Goal: Find specific page/section

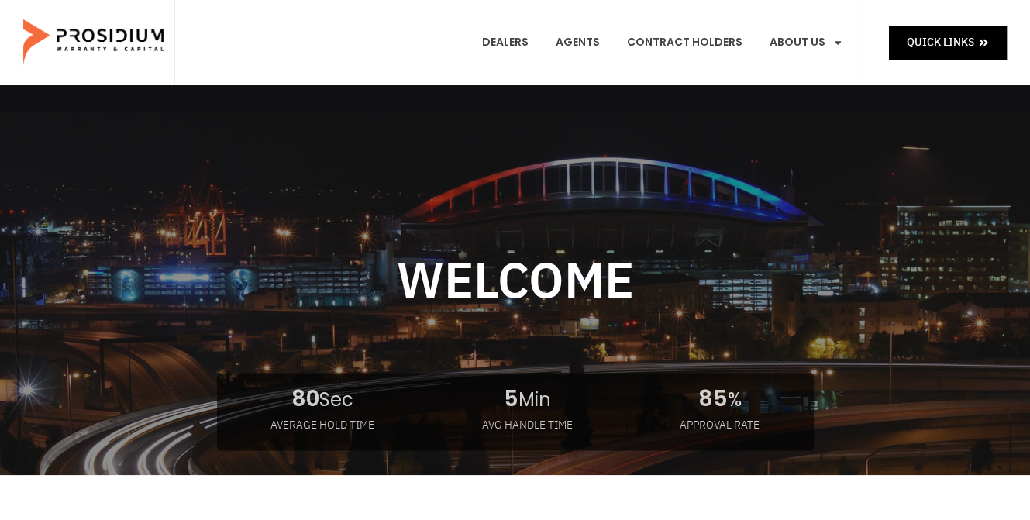
click at [511, 40] on e-page-transition at bounding box center [515, 260] width 1030 height 520
click at [524, 43] on link "Dealers" at bounding box center [504, 42] width 70 height 57
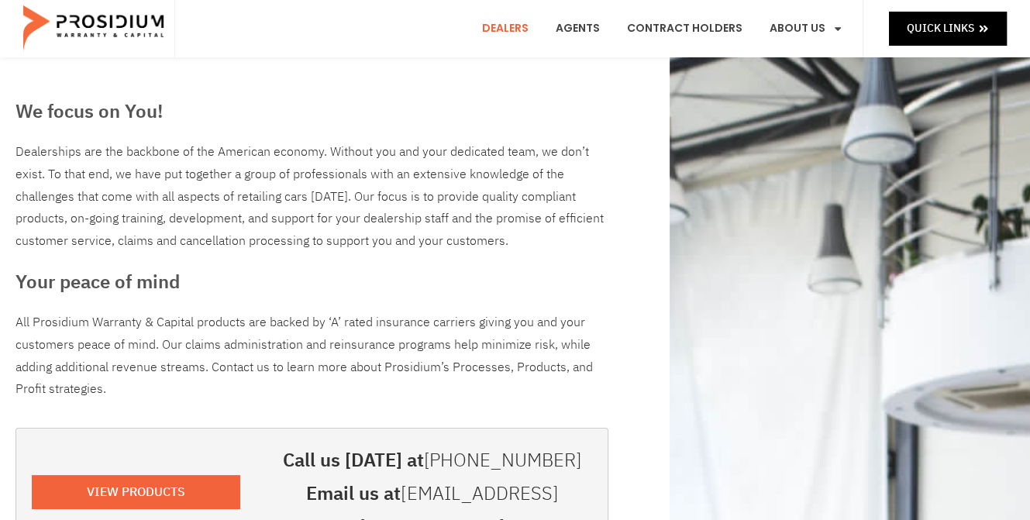
scroll to position [232, 0]
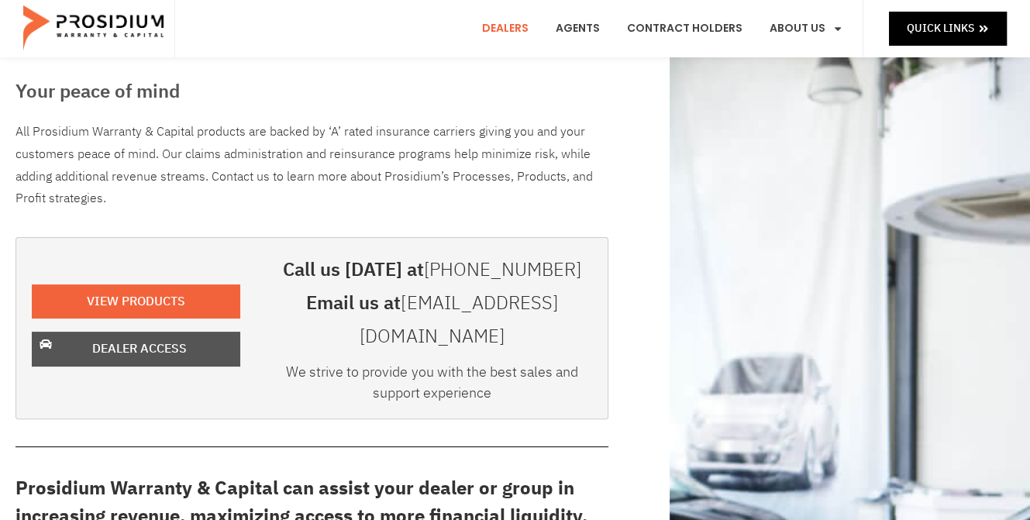
click at [128, 338] on span "Dealer Access" at bounding box center [139, 349] width 95 height 22
